Goal: Task Accomplishment & Management: Use online tool/utility

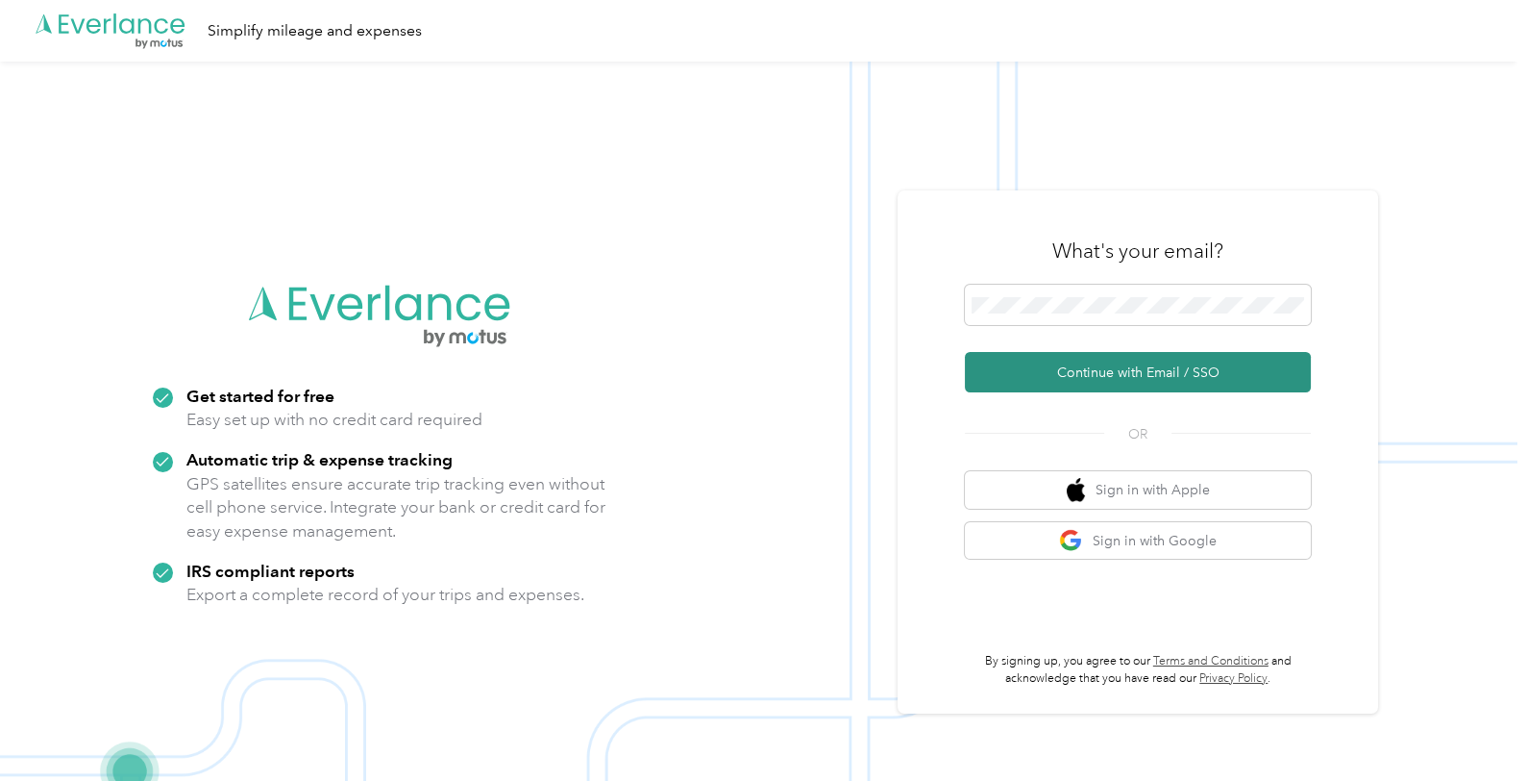
click at [1075, 384] on button "Continue with Email / SSO" at bounding box center [1138, 372] width 346 height 40
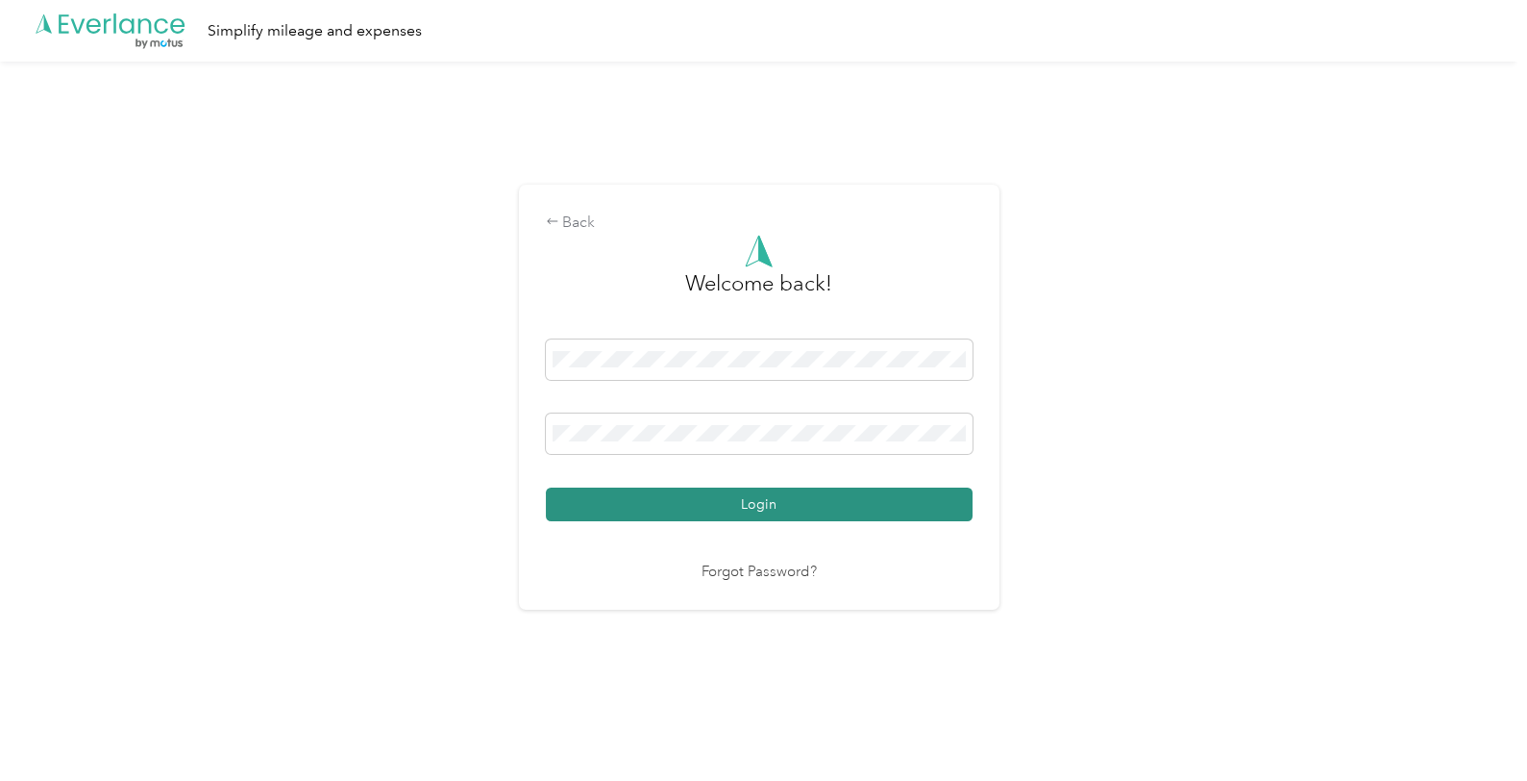
click at [742, 512] on button "Login" at bounding box center [759, 504] width 427 height 34
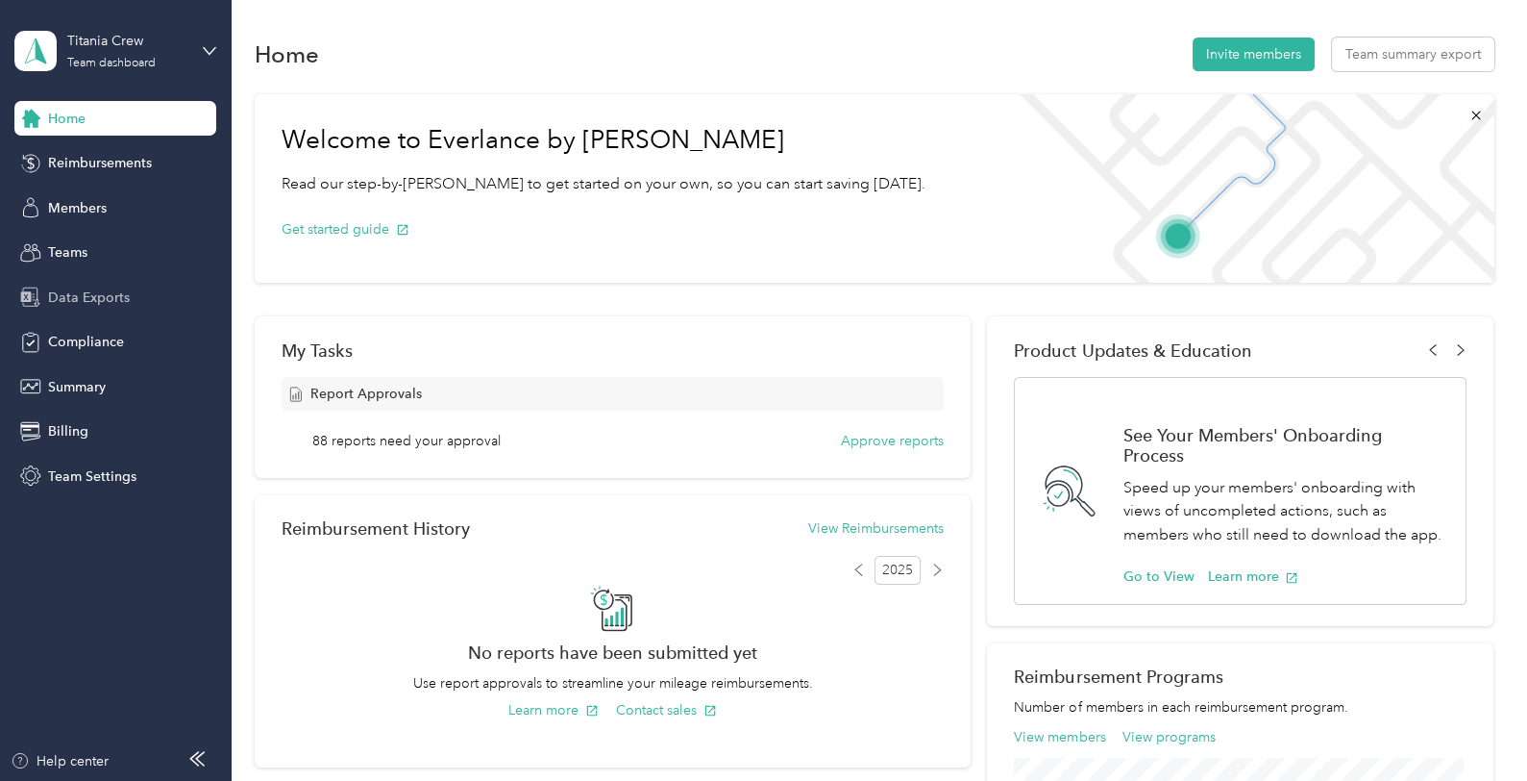
click at [115, 298] on span "Data Exports" at bounding box center [89, 297] width 82 height 20
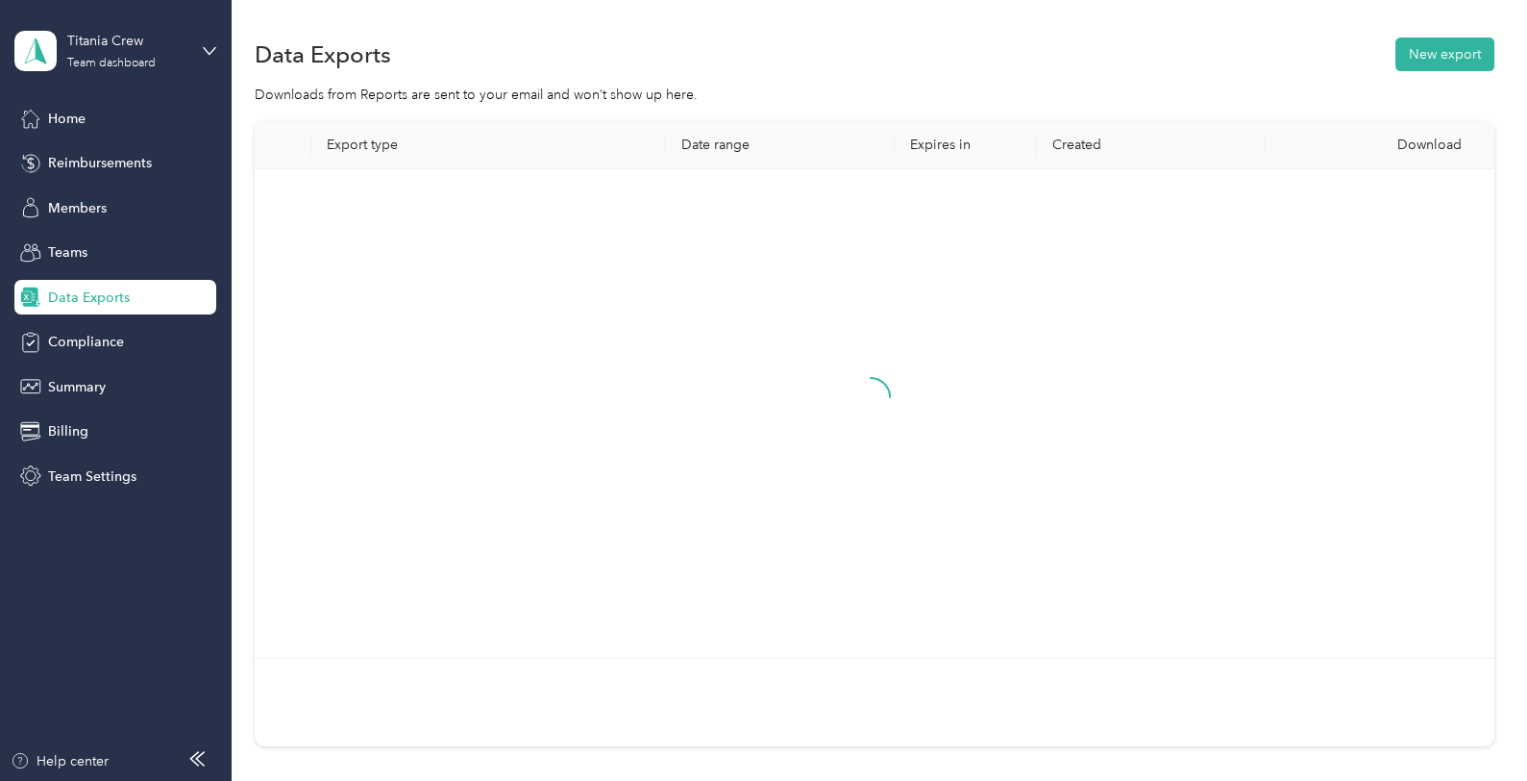
click at [1435, 35] on div "Data Exports New export" at bounding box center [874, 54] width 1239 height 40
click at [1437, 37] on button "New export" at bounding box center [1445, 54] width 99 height 34
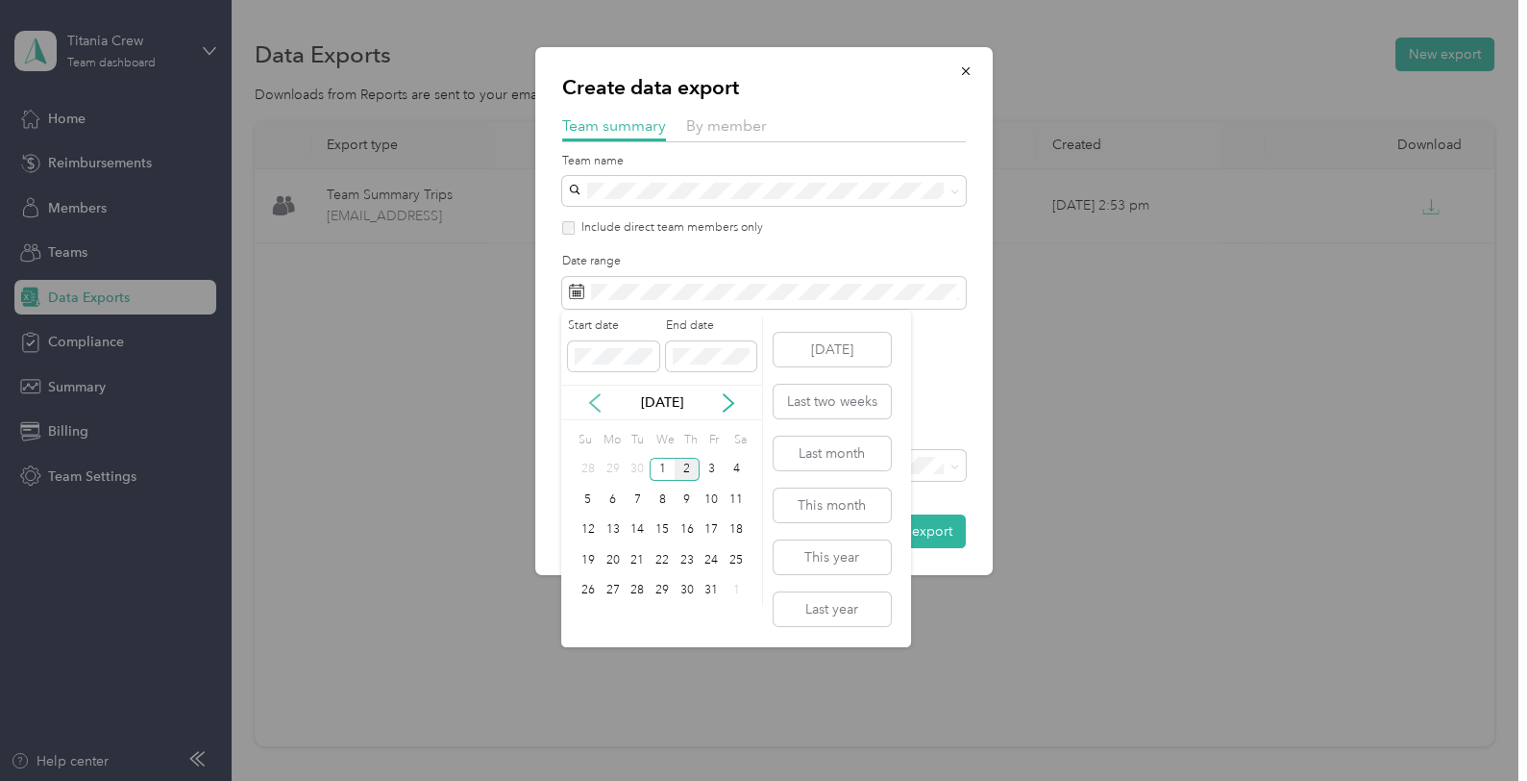
click at [601, 405] on icon at bounding box center [594, 402] width 19 height 19
click at [635, 525] on div "16" at bounding box center [637, 530] width 25 height 24
click at [638, 594] on div "30" at bounding box center [637, 591] width 25 height 24
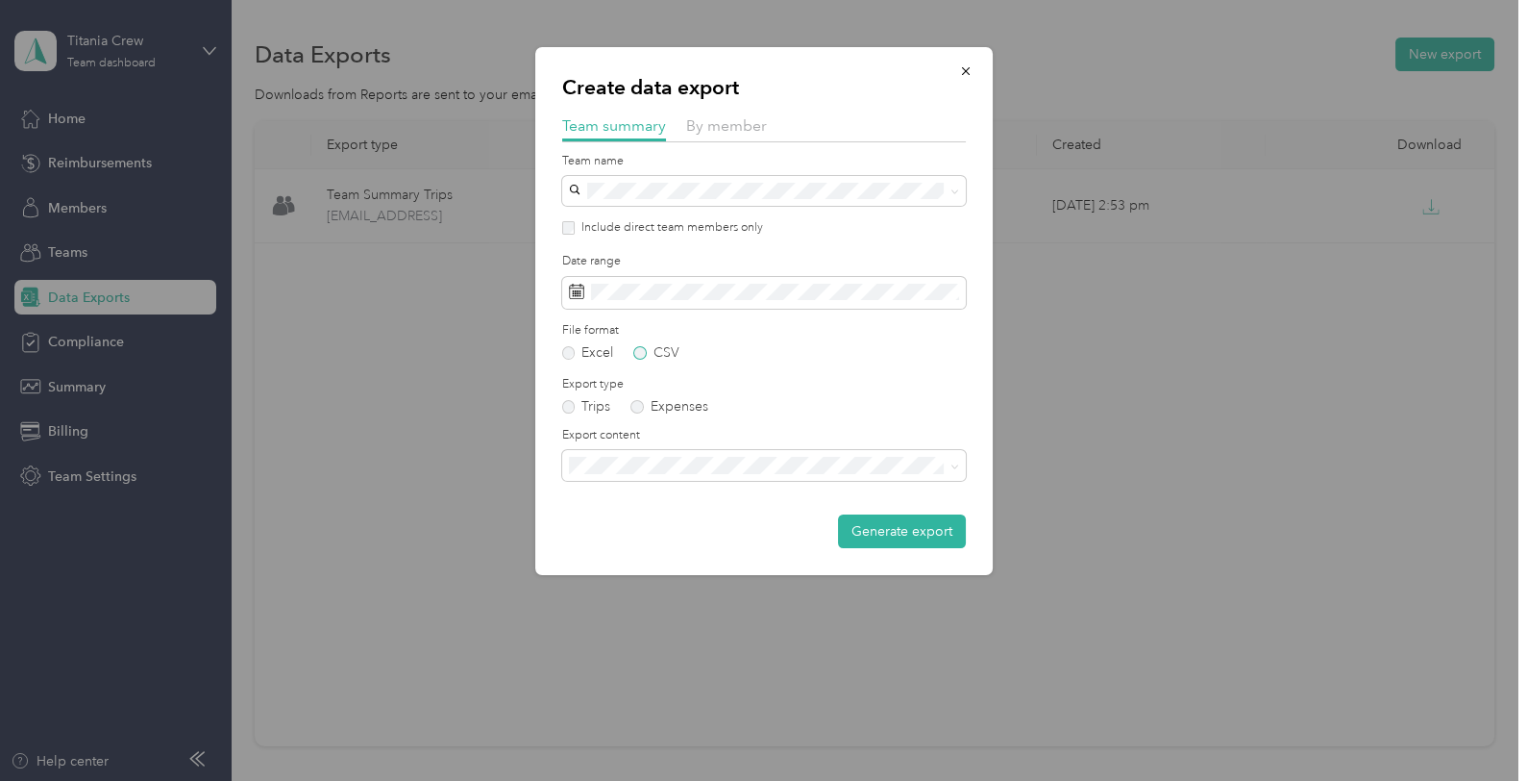
click at [640, 349] on label "CSV" at bounding box center [656, 352] width 46 height 13
click at [925, 527] on button "Generate export" at bounding box center [902, 531] width 128 height 34
